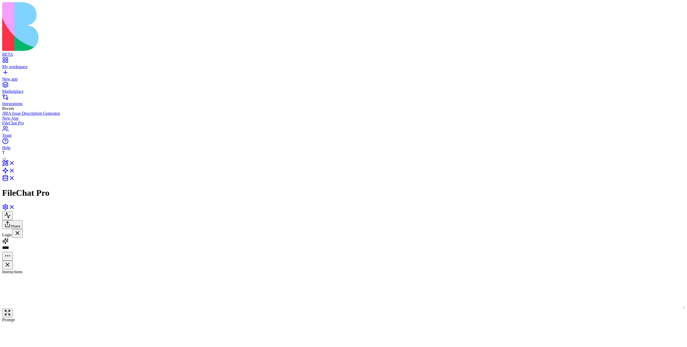
click at [42, 269] on link "[PERSON_NAME]" at bounding box center [33, 274] width 62 height 10
click at [49, 255] on link "Maya" at bounding box center [33, 260] width 62 height 10
click at [15, 163] on link at bounding box center [8, 165] width 13 height 5
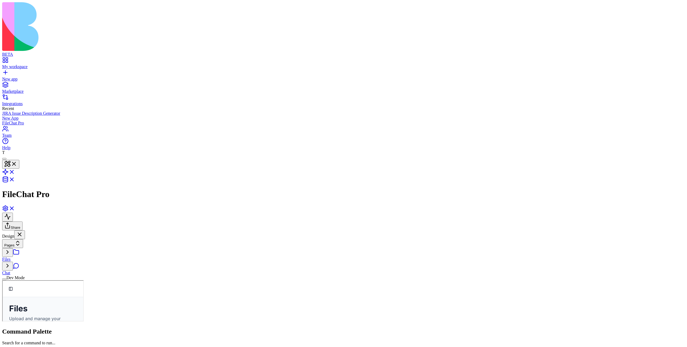
click at [61, 265] on link "Chat" at bounding box center [33, 270] width 62 height 10
click at [54, 252] on link "Files" at bounding box center [33, 257] width 62 height 10
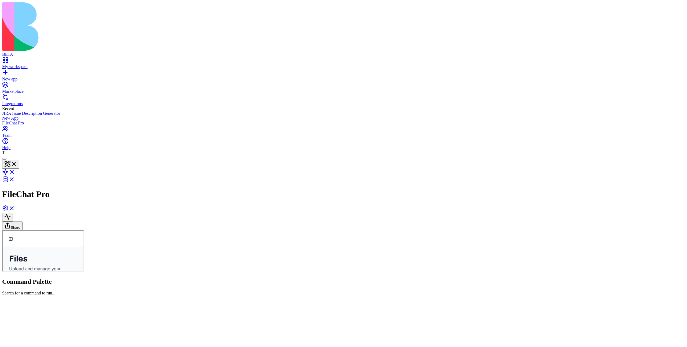
click at [2, 230] on link "Chat" at bounding box center [2, 230] width 0 height 0
click at [28, 155] on div "FileChat Pro" at bounding box center [343, 177] width 683 height 44
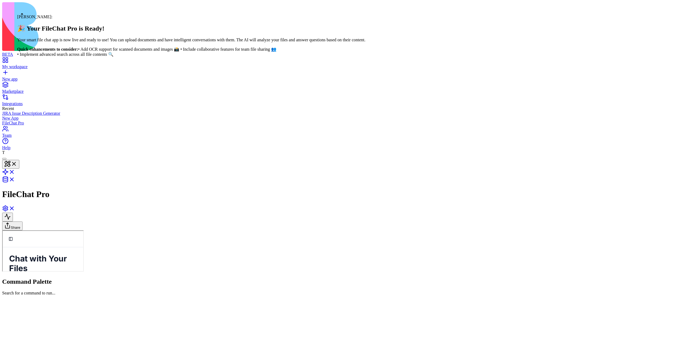
click at [26, 155] on div "FileChat Pro" at bounding box center [343, 177] width 683 height 44
click at [4, 159] on div at bounding box center [4, 159] width 0 height 0
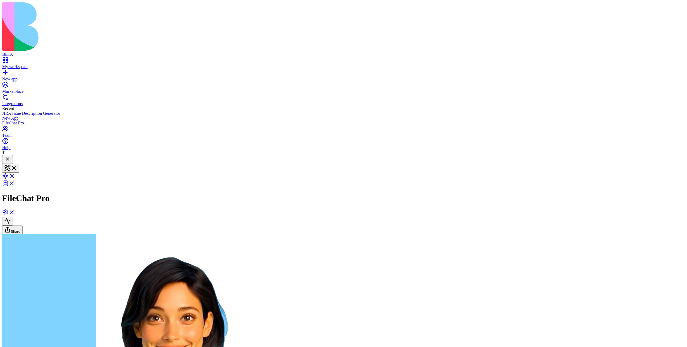
type textarea "**********"
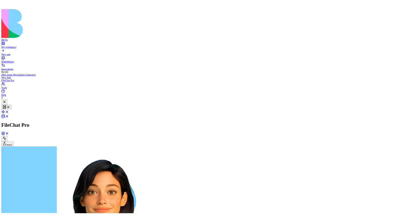
scroll to position [28, 0]
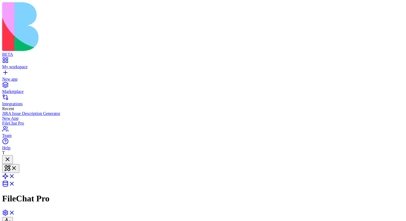
type textarea "**********"
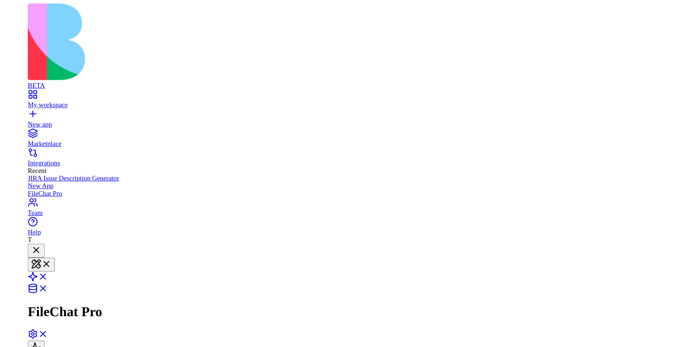
scroll to position [314, 0]
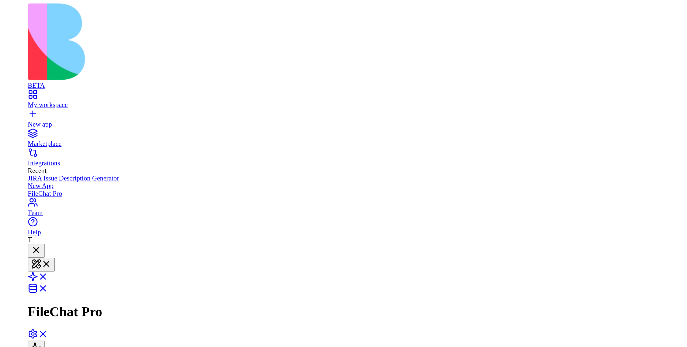
scroll to position [188, 0]
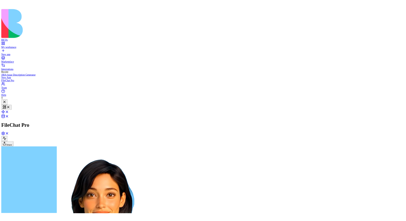
scroll to position [214, 0]
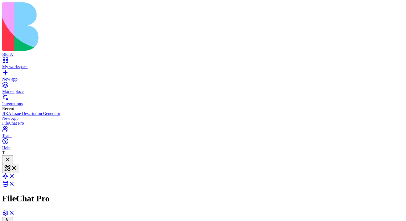
scroll to position [314, 0]
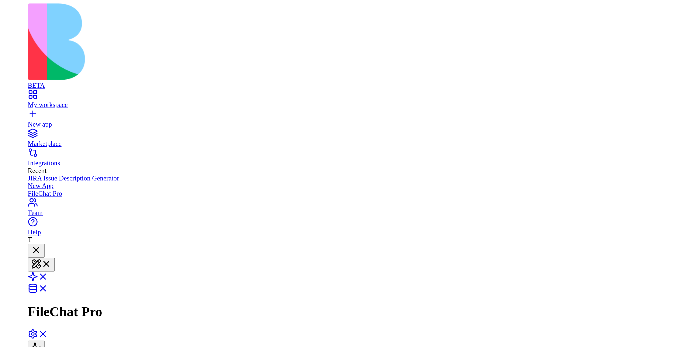
scroll to position [314, 0]
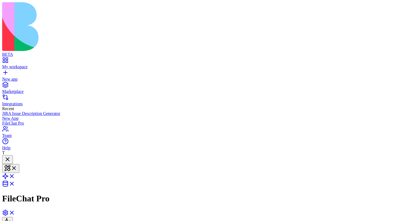
click at [11, 156] on div at bounding box center [7, 159] width 6 height 7
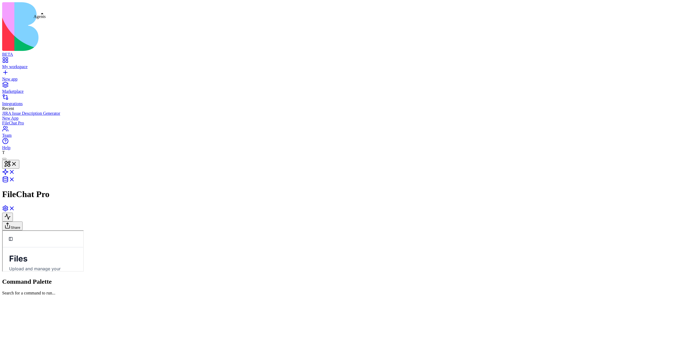
click at [15, 171] on link at bounding box center [8, 173] width 13 height 5
click at [51, 255] on link "Maya" at bounding box center [33, 260] width 62 height 10
click at [60, 274] on div "FileChatAssistant" at bounding box center [33, 276] width 62 height 5
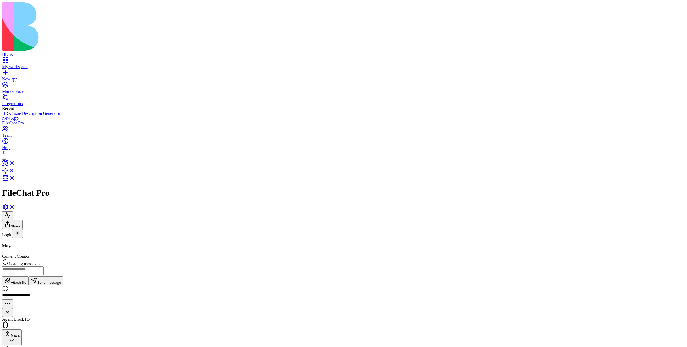
scroll to position [153, 0]
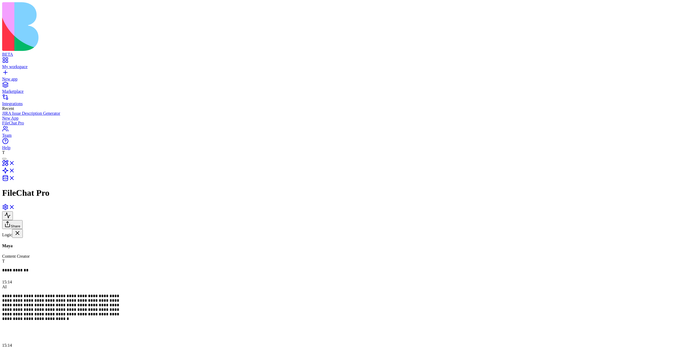
click at [35, 296] on link "[PERSON_NAME]" at bounding box center [33, 301] width 62 height 10
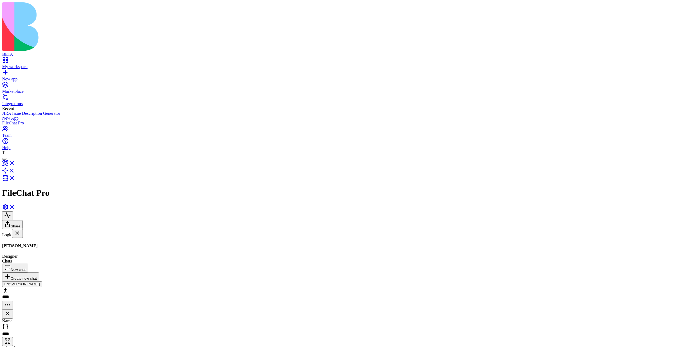
click at [28, 264] on button "New chat" at bounding box center [15, 268] width 26 height 9
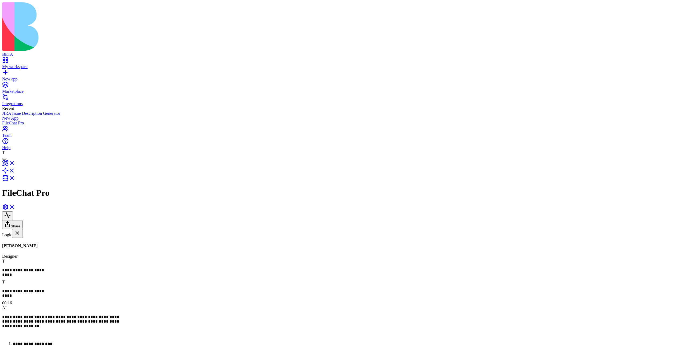
scroll to position [777, 0]
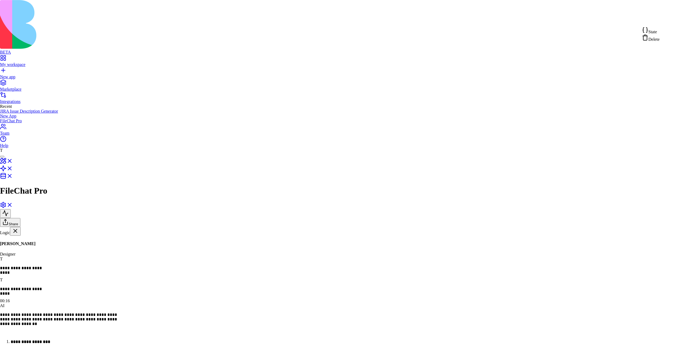
click at [660, 30] on div "State" at bounding box center [651, 31] width 18 height 8
type textarea "**********"
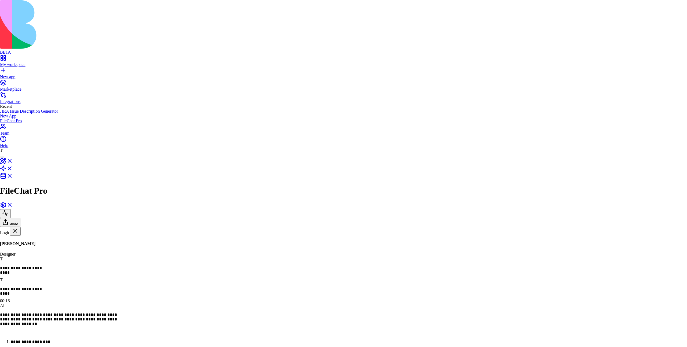
scroll to position [29, 109]
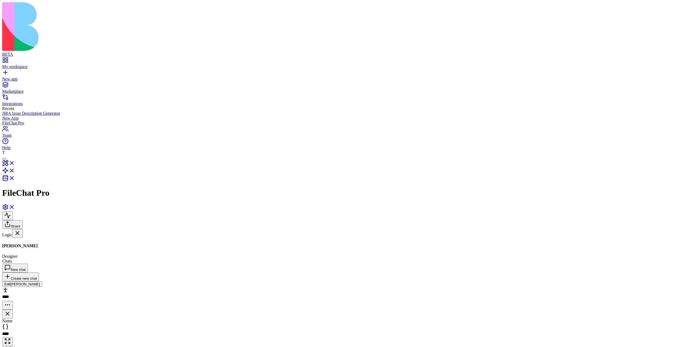
click at [45, 269] on link "[PERSON_NAME]" at bounding box center [33, 274] width 62 height 10
click at [28, 264] on button "New chat" at bounding box center [15, 268] width 26 height 9
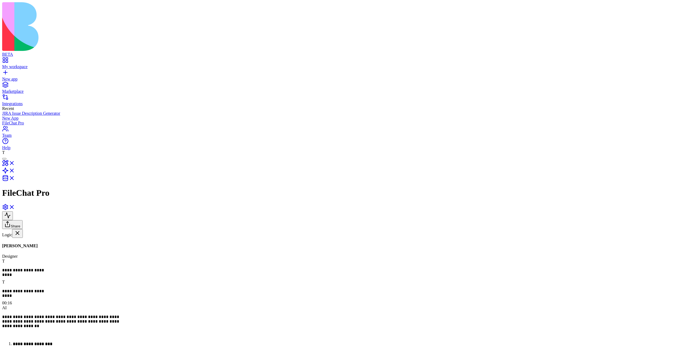
scroll to position [778, 0]
click at [43, 296] on link "Lupu" at bounding box center [33, 301] width 62 height 10
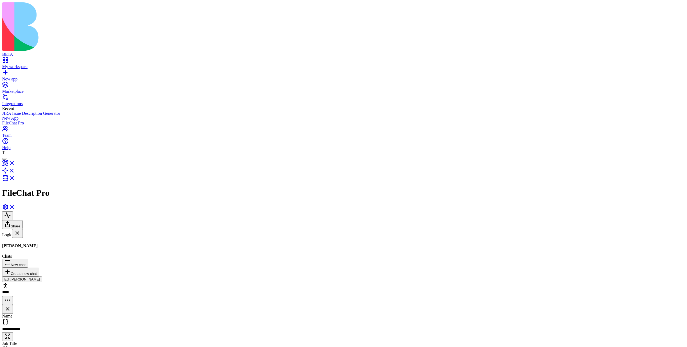
click at [49, 337] on link "aaa" at bounding box center [33, 342] width 62 height 10
click at [43, 269] on link "Dani" at bounding box center [33, 274] width 62 height 10
click at [41, 255] on link "Maya" at bounding box center [33, 260] width 62 height 10
click at [15, 163] on link at bounding box center [8, 165] width 13 height 5
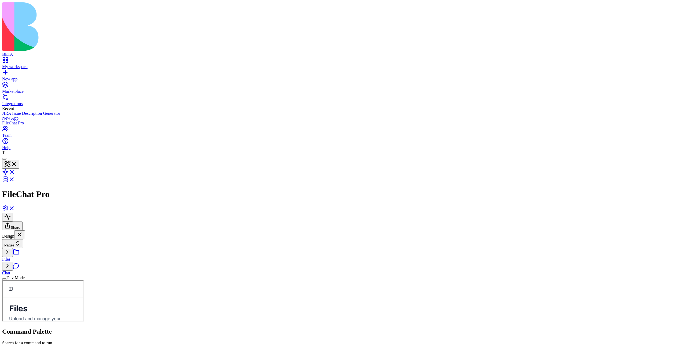
click at [59, 265] on link "Chat" at bounding box center [33, 270] width 62 height 10
click at [52, 252] on link "Files" at bounding box center [33, 257] width 62 height 10
click at [40, 155] on header "FileChat Pro Share" at bounding box center [343, 192] width 683 height 75
click at [15, 171] on link at bounding box center [8, 173] width 13 height 5
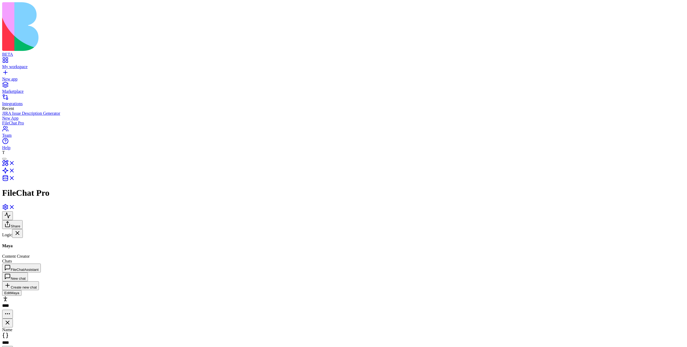
click at [36, 310] on link "aaa" at bounding box center [33, 315] width 62 height 10
click at [327, 347] on div "Content Creator" at bounding box center [311, 351] width 32 height 6
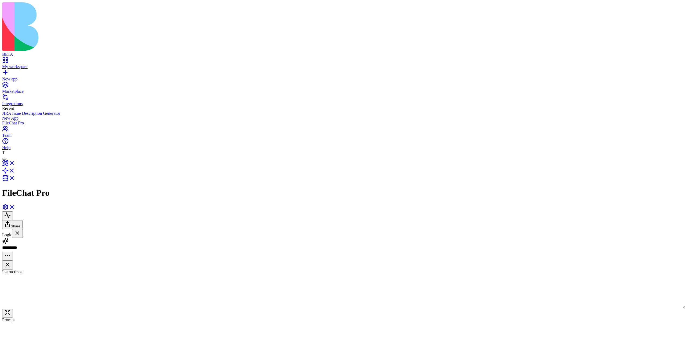
click at [15, 163] on link at bounding box center [8, 165] width 13 height 5
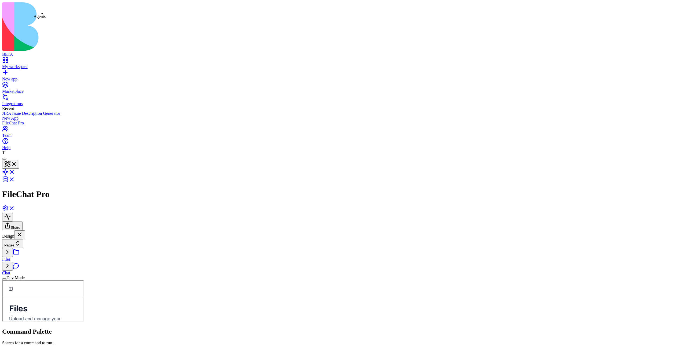
click at [15, 171] on link at bounding box center [8, 173] width 13 height 5
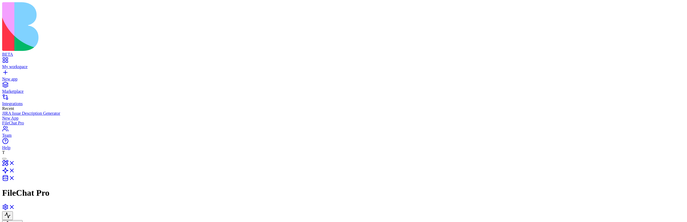
click at [15, 163] on link at bounding box center [8, 165] width 13 height 5
click at [15, 171] on link at bounding box center [8, 173] width 13 height 5
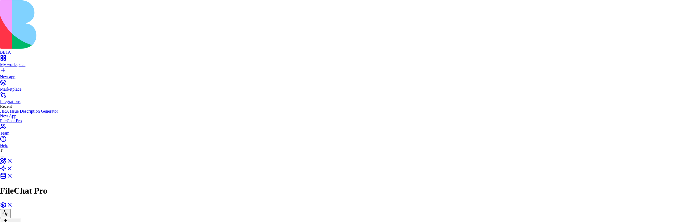
drag, startPoint x: 270, startPoint y: 98, endPoint x: 249, endPoint y: 98, distance: 21.5
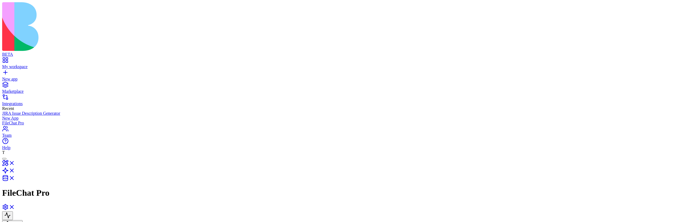
drag, startPoint x: 299, startPoint y: 101, endPoint x: 533, endPoint y: 87, distance: 234.1
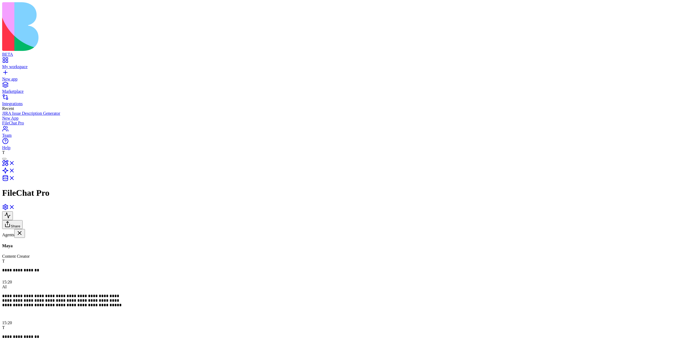
scroll to position [879, 0]
click at [34, 222] on link "[PERSON_NAME]" at bounding box center [33, 301] width 62 height 10
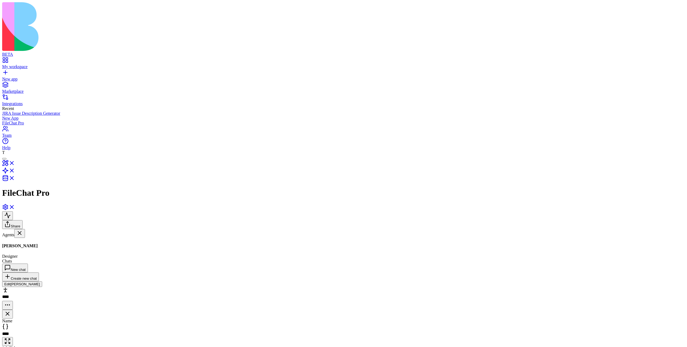
click at [36, 222] on div "Newchat" at bounding box center [33, 290] width 62 height 5
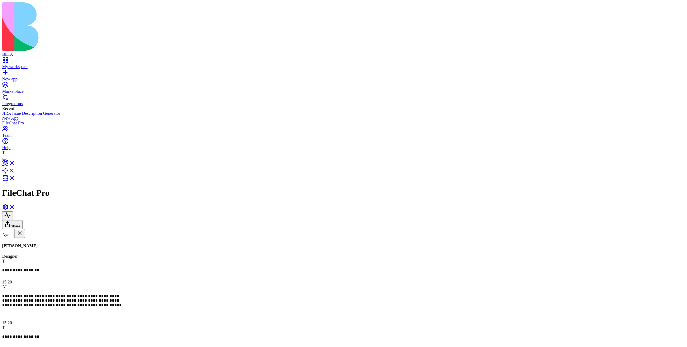
scroll to position [879, 0]
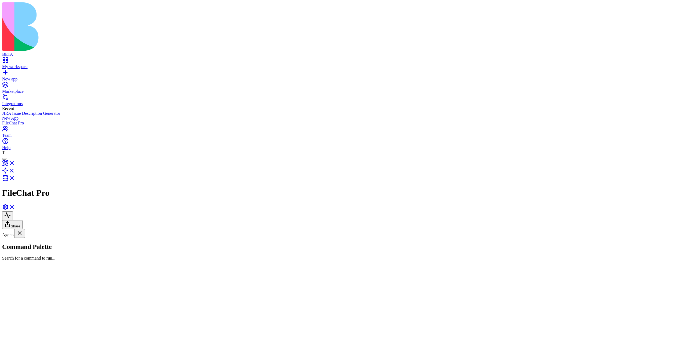
click at [42, 222] on link "[PERSON_NAME]" at bounding box center [33, 301] width 62 height 10
click at [40, 222] on div "Newchat" at bounding box center [33, 290] width 62 height 5
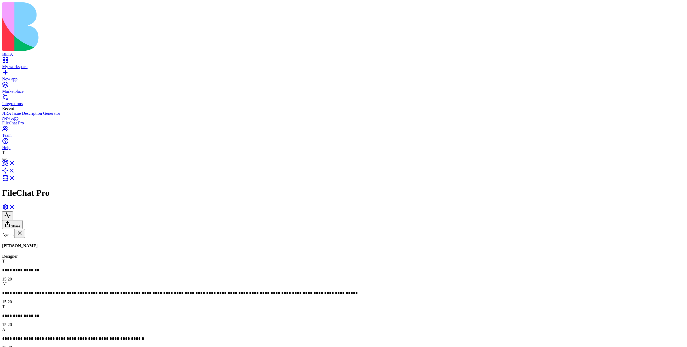
scroll to position [879, 0]
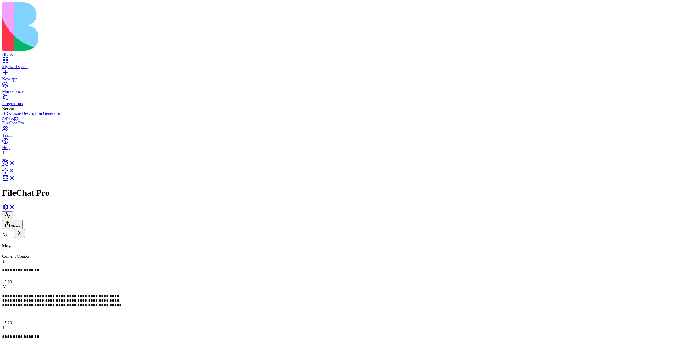
scroll to position [879, 0]
click at [38, 255] on link "Maya" at bounding box center [33, 260] width 62 height 10
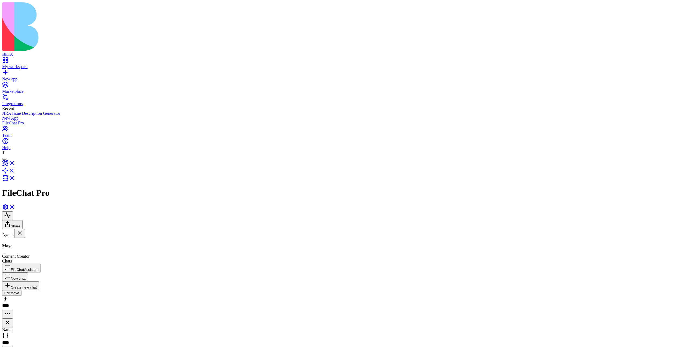
click at [46, 337] on link "aaa" at bounding box center [33, 342] width 62 height 10
click at [44, 296] on link "[PERSON_NAME]" at bounding box center [33, 301] width 62 height 10
click at [43, 283] on link "Newchat" at bounding box center [33, 288] width 62 height 10
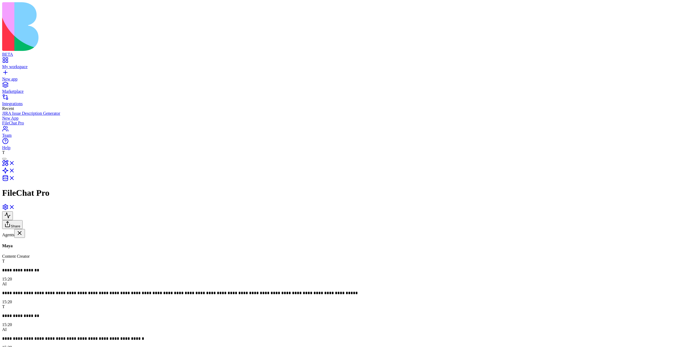
scroll to position [879, 0]
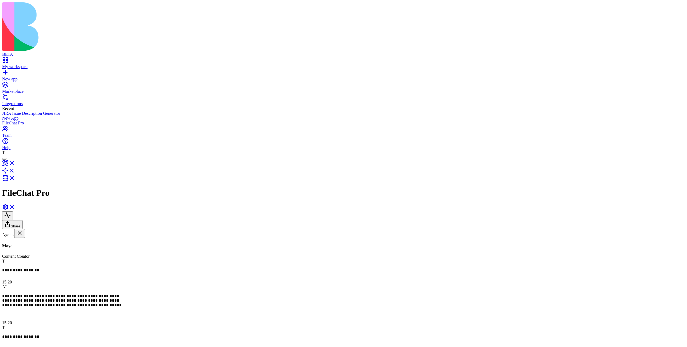
click at [47, 296] on link "[PERSON_NAME]" at bounding box center [33, 301] width 62 height 10
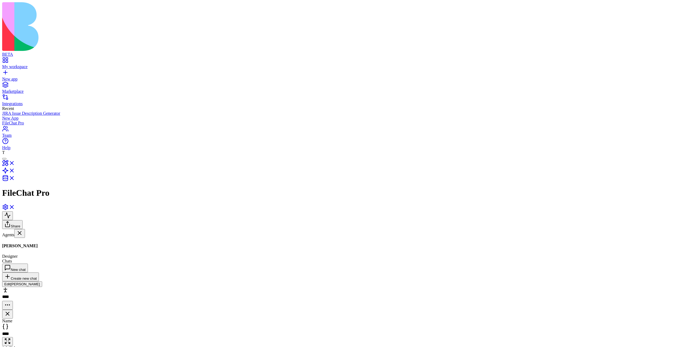
click at [43, 283] on link "Newchat" at bounding box center [33, 288] width 62 height 10
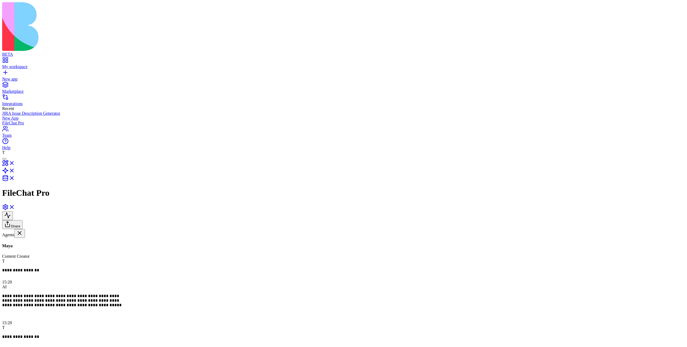
click at [52, 296] on link "[PERSON_NAME]" at bounding box center [33, 301] width 62 height 10
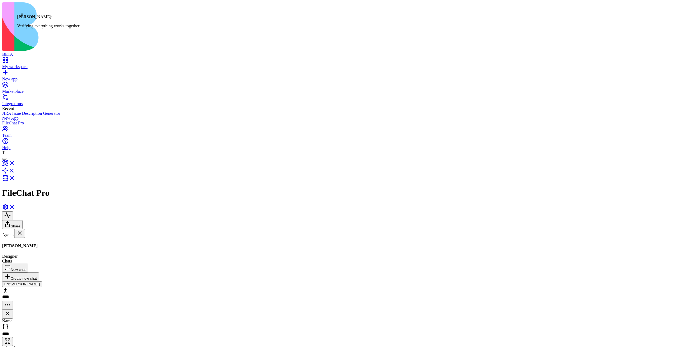
click at [4, 159] on div at bounding box center [4, 159] width 0 height 0
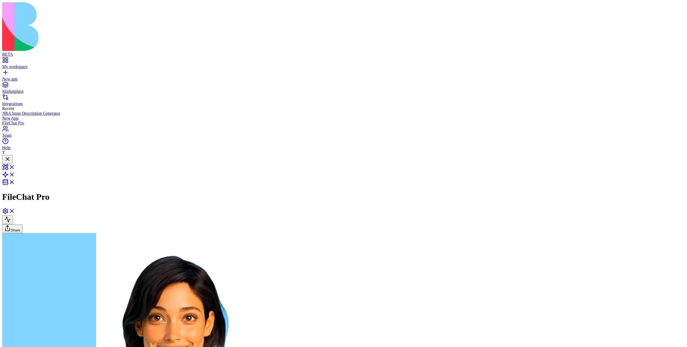
drag, startPoint x: 38, startPoint y: 102, endPoint x: 23, endPoint y: 95, distance: 16.7
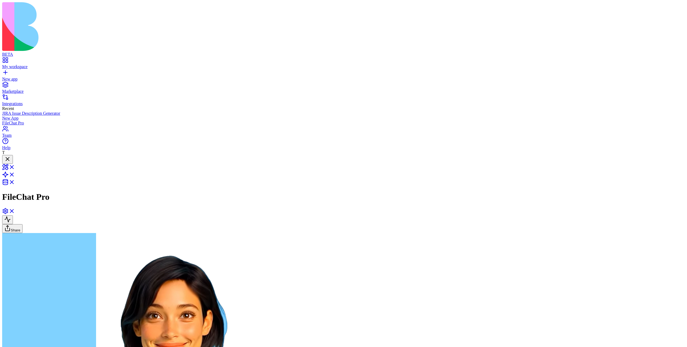
copy span "an app that lets upload files and chat with them"
click at [12, 72] on link "New app" at bounding box center [343, 77] width 683 height 10
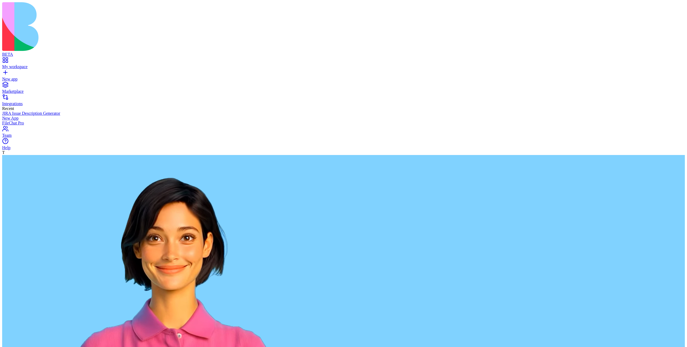
paste textarea "**********"
type textarea "**********"
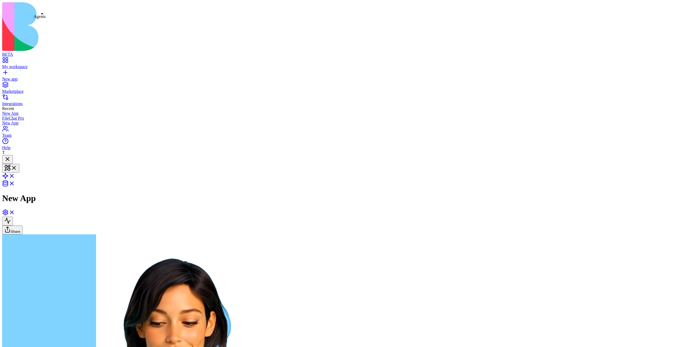
click at [15, 175] on link at bounding box center [8, 177] width 13 height 5
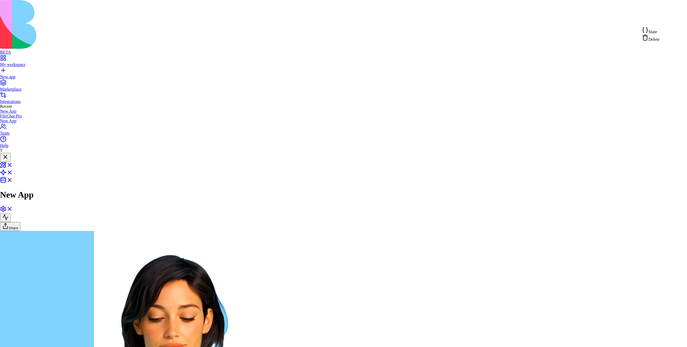
click at [660, 32] on div "State" at bounding box center [651, 31] width 18 height 8
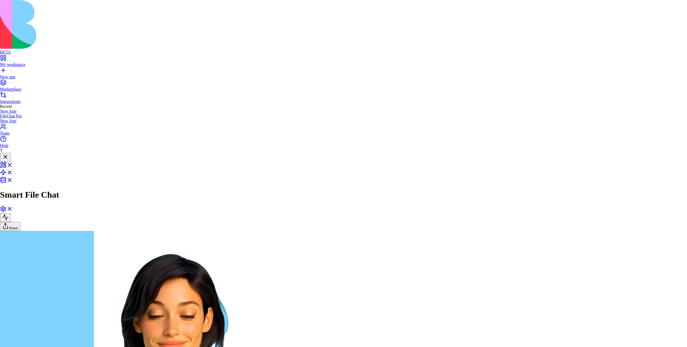
scroll to position [14, 25]
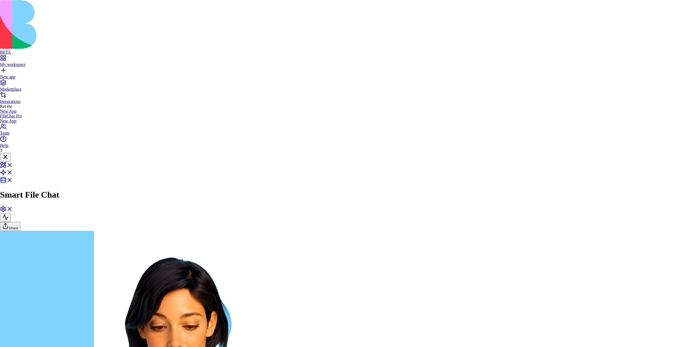
type textarea "**********"
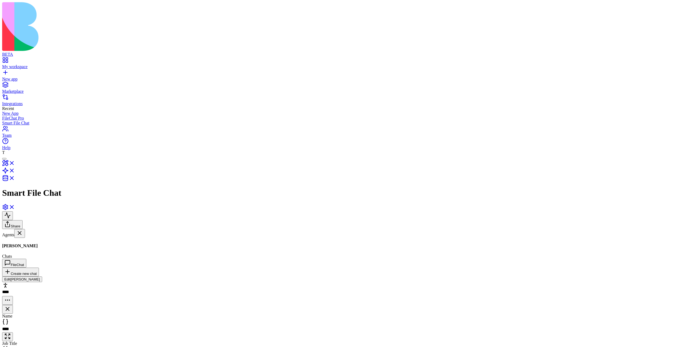
click at [37, 255] on link "[PERSON_NAME]" at bounding box center [33, 260] width 62 height 10
click at [15, 163] on link at bounding box center [8, 165] width 13 height 5
click at [15, 171] on link at bounding box center [8, 173] width 13 height 5
click at [54, 296] on link "ChatWithFile" at bounding box center [33, 301] width 62 height 10
click at [54, 288] on div "ProcessUploadedFile" at bounding box center [33, 290] width 62 height 5
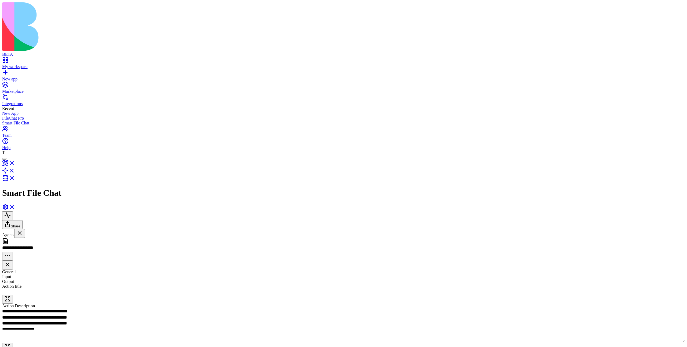
click at [36, 255] on link "[PERSON_NAME]" at bounding box center [33, 260] width 62 height 10
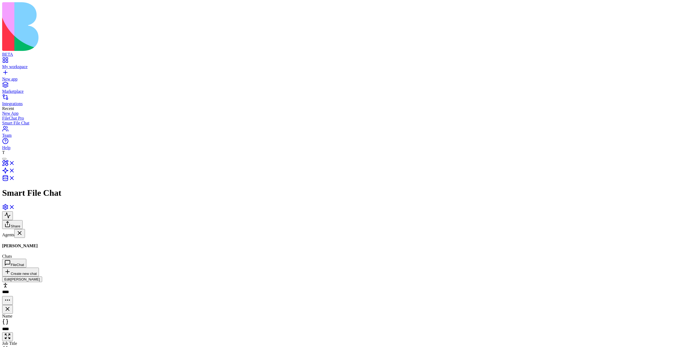
click at [50, 269] on link "FileChat" at bounding box center [33, 274] width 62 height 10
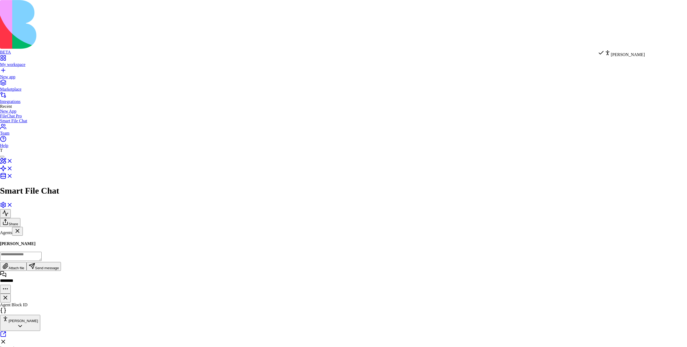
click at [613, 44] on html "**********" at bounding box center [343, 232] width 687 height 464
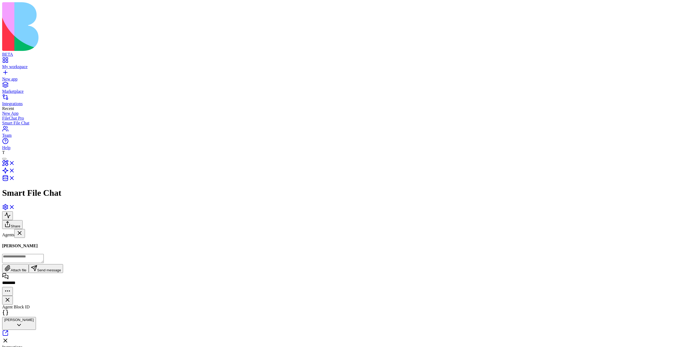
click at [613, 44] on html "**********" at bounding box center [343, 231] width 687 height 463
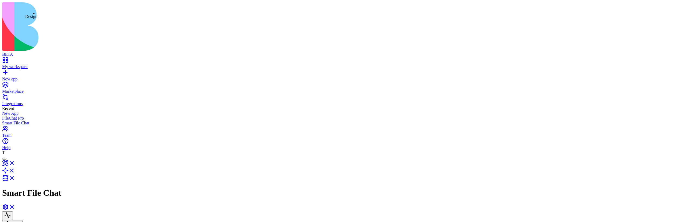
click at [15, 163] on link at bounding box center [8, 165] width 13 height 5
click at [4, 159] on div at bounding box center [4, 159] width 0 height 0
click at [15, 171] on link at bounding box center [8, 173] width 13 height 5
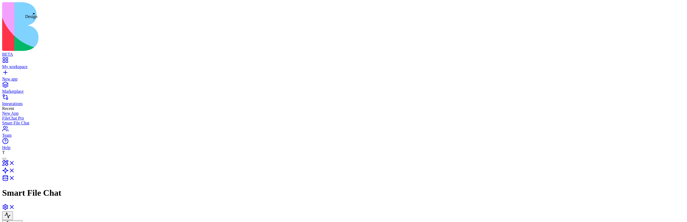
click at [15, 163] on link at bounding box center [8, 165] width 13 height 5
click at [15, 171] on link at bounding box center [8, 173] width 13 height 5
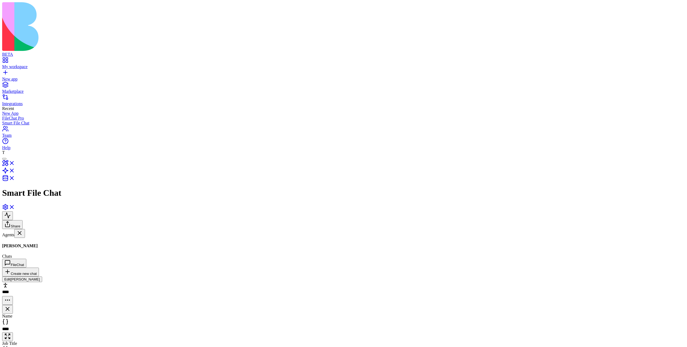
click at [670, 22] on html "BETA My workspace New app Marketplace Integrations Recent New App FileChat Pro …" at bounding box center [343, 244] width 687 height 489
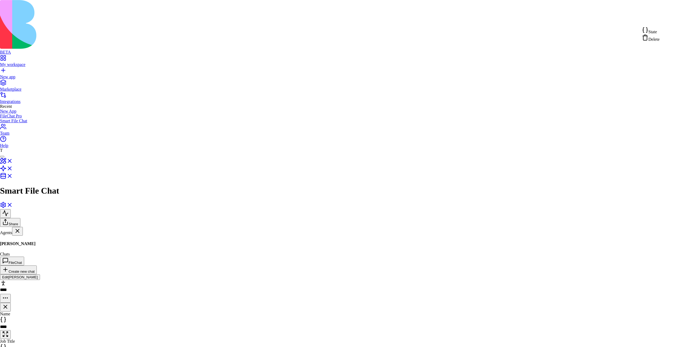
click at [660, 28] on div "State" at bounding box center [651, 31] width 18 height 8
type textarea "**********"
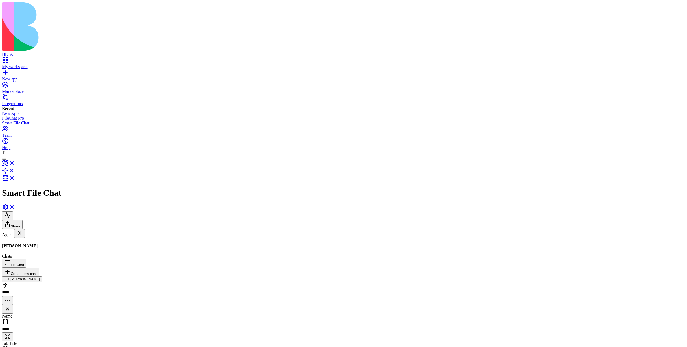
click at [671, 24] on html "BETA My workspace New app Marketplace Integrations Recent New App FileChat Pro …" at bounding box center [343, 244] width 687 height 489
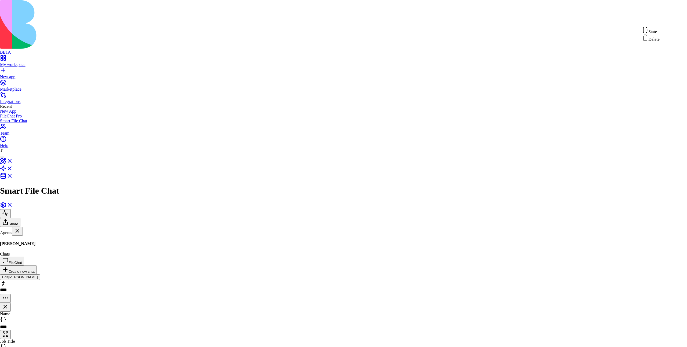
click at [660, 27] on div "State Delete" at bounding box center [651, 34] width 18 height 15
click at [660, 30] on div "State" at bounding box center [651, 31] width 18 height 8
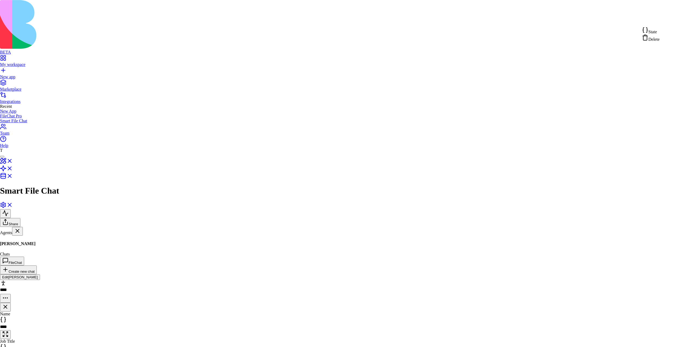
click at [674, 22] on html "BETA My workspace New app Marketplace Integrations Recent New App FileChat Pro …" at bounding box center [343, 244] width 687 height 489
click at [660, 29] on div "State" at bounding box center [651, 31] width 18 height 8
type textarea "**********"
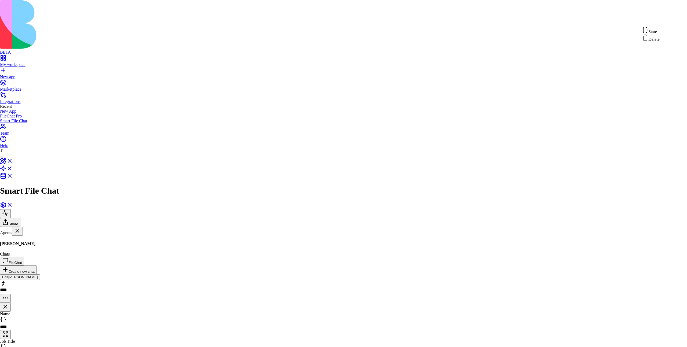
click at [670, 23] on html "BETA My workspace New app Marketplace Integrations Recent New App FileChat Pro …" at bounding box center [343, 243] width 687 height 487
click at [660, 30] on div "State" at bounding box center [651, 31] width 18 height 8
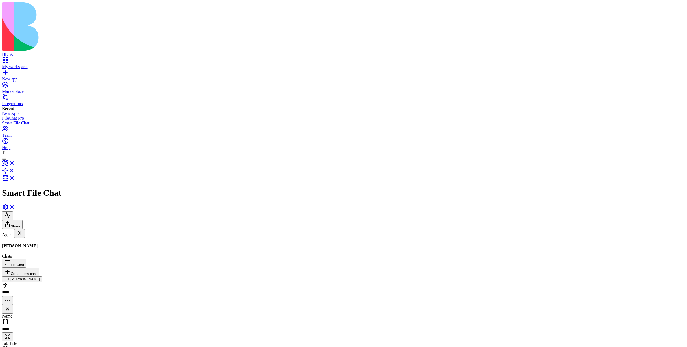
click at [47, 255] on link "[PERSON_NAME]" at bounding box center [33, 260] width 62 height 10
click at [26, 259] on button "FileChat" at bounding box center [14, 263] width 24 height 9
click at [48, 255] on link "[PERSON_NAME]" at bounding box center [33, 260] width 62 height 10
click at [43, 274] on div "FileChat" at bounding box center [33, 276] width 62 height 5
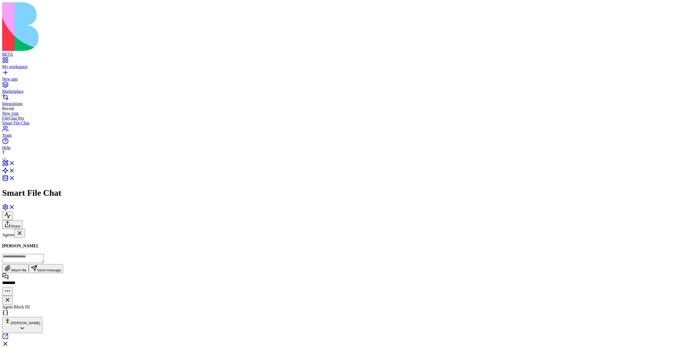
click at [43, 255] on link "[PERSON_NAME]" at bounding box center [33, 260] width 62 height 10
click at [52, 269] on link "FileChat" at bounding box center [33, 274] width 62 height 10
click at [15, 163] on link at bounding box center [8, 165] width 13 height 5
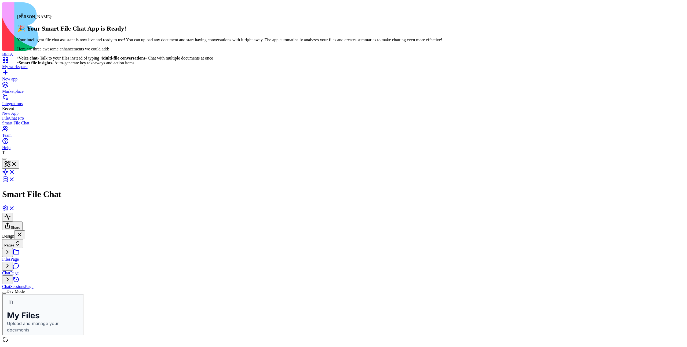
click at [4, 159] on div at bounding box center [4, 159] width 0 height 0
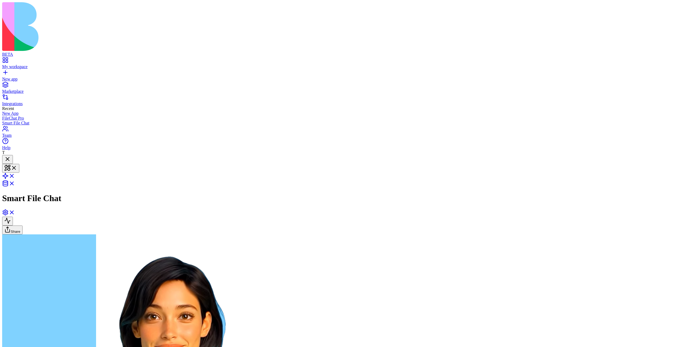
click at [27, 155] on div "Smart File Chat" at bounding box center [343, 179] width 683 height 48
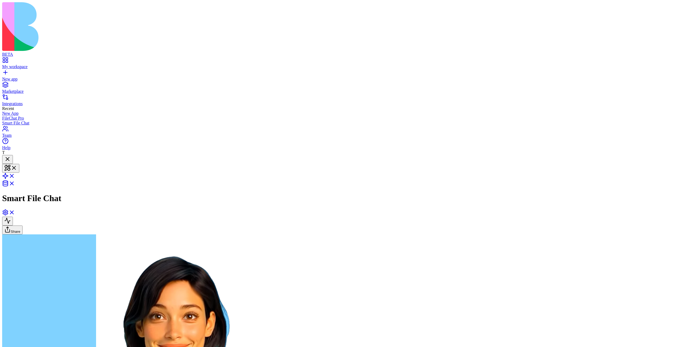
click at [11, 156] on div at bounding box center [7, 159] width 6 height 7
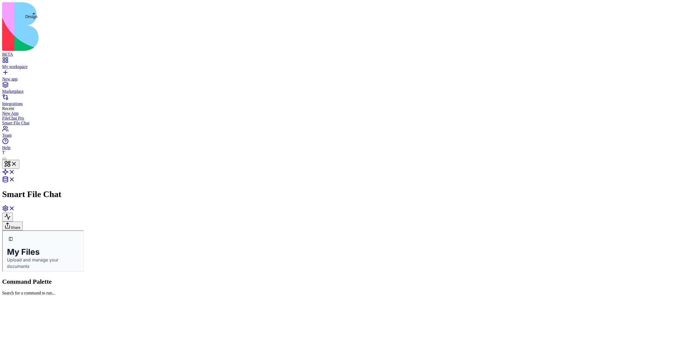
click at [19, 160] on button at bounding box center [10, 164] width 17 height 9
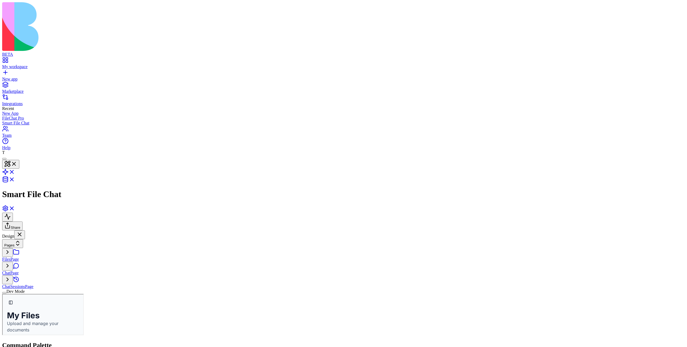
click at [23, 239] on button "Pages" at bounding box center [12, 243] width 21 height 9
click at [47, 54] on div "Components" at bounding box center [33, 54] width 28 height 8
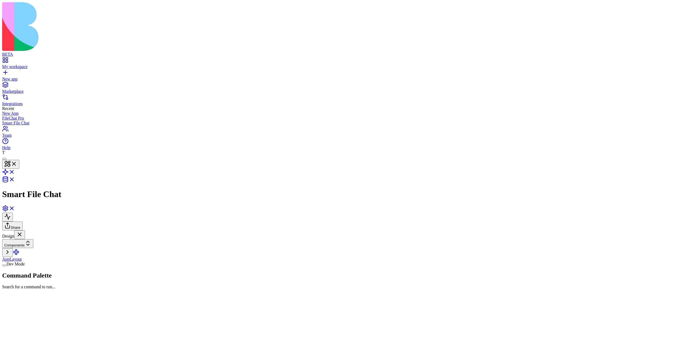
click at [25, 267] on div "Dev Mode" at bounding box center [33, 264] width 62 height 5
click at [6, 266] on button "Dev Mode" at bounding box center [4, 266] width 4 height 2
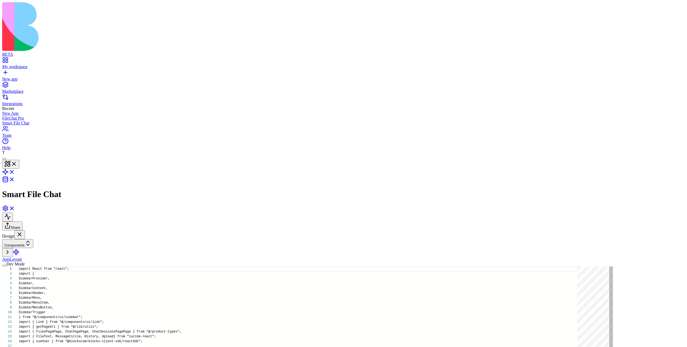
scroll to position [48, 0]
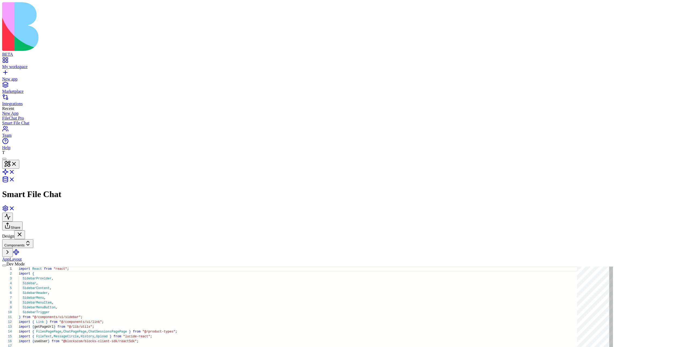
type textarea "**********"
click at [15, 171] on link at bounding box center [8, 173] width 13 height 5
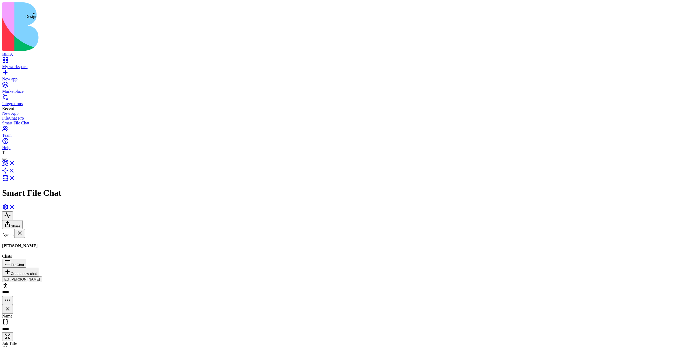
click at [15, 163] on link at bounding box center [8, 165] width 13 height 5
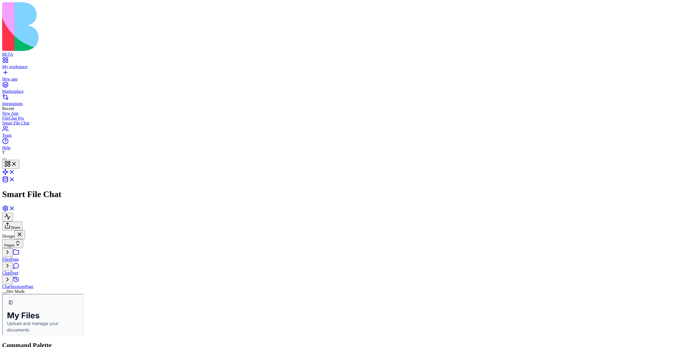
click at [2, 294] on link "Chat with Files" at bounding box center [2, 294] width 0 height 0
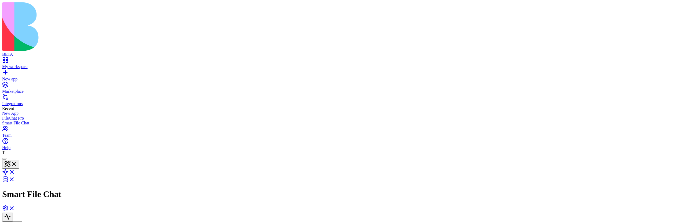
click at [46, 56] on div "Components" at bounding box center [33, 54] width 28 height 8
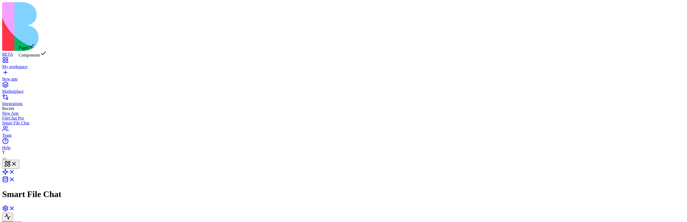
click at [44, 48] on div "Pages" at bounding box center [33, 47] width 28 height 8
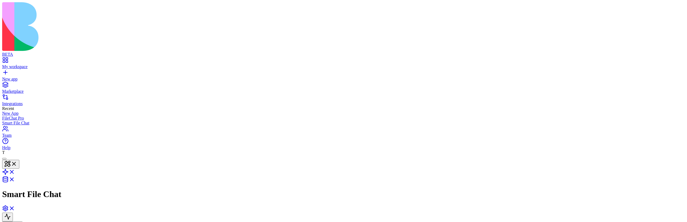
click at [47, 55] on div "Components" at bounding box center [33, 54] width 28 height 8
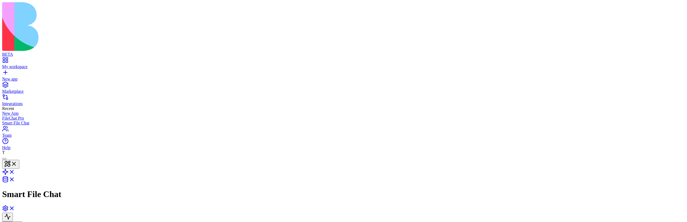
scroll to position [48, 0]
type textarea "**********"
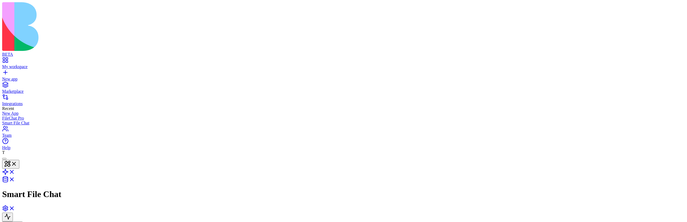
scroll to position [43, 85]
drag, startPoint x: 162, startPoint y: 157, endPoint x: 176, endPoint y: 157, distance: 14.5
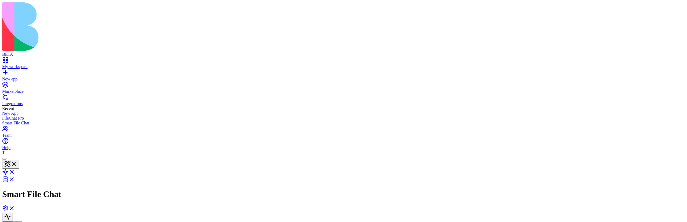
drag, startPoint x: 43, startPoint y: 55, endPoint x: 35, endPoint y: 49, distance: 9.9
click at [35, 49] on div "Pages Components" at bounding box center [33, 50] width 28 height 15
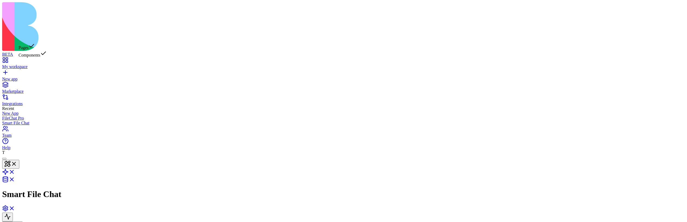
click at [35, 49] on div "Pages" at bounding box center [33, 47] width 28 height 8
